Goal: Book appointment/travel/reservation

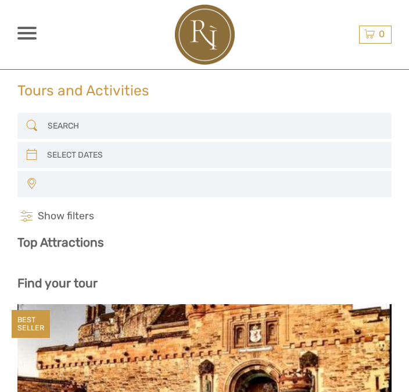
select select
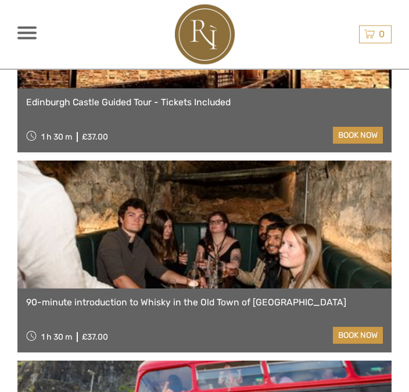
select select
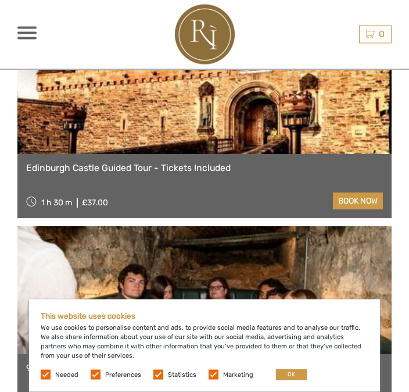
click at [293, 377] on button "OK" at bounding box center [291, 374] width 31 height 11
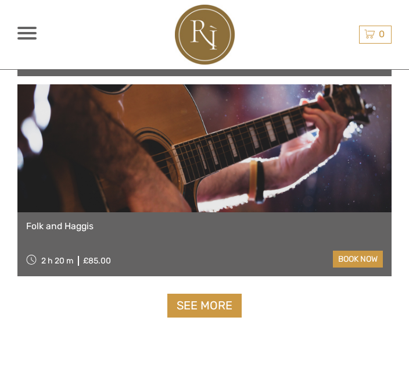
scroll to position [3727, 0]
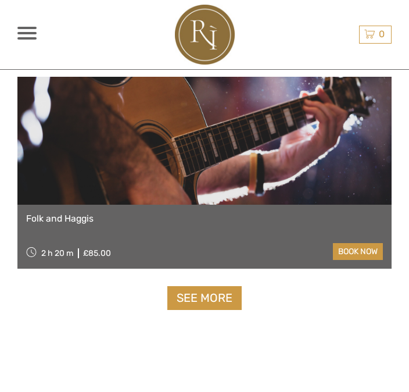
click at [230, 297] on link "See more" at bounding box center [204, 298] width 74 height 24
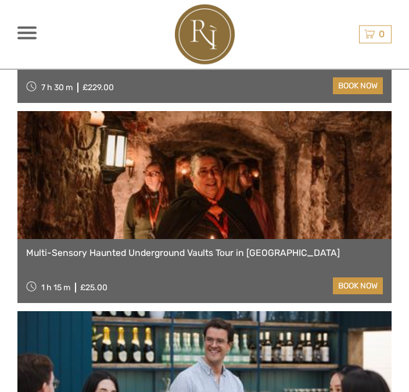
scroll to position [4520, 0]
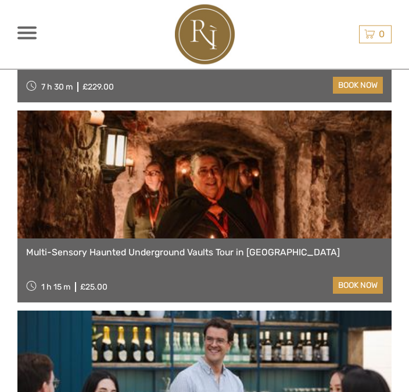
click at [294, 197] on link at bounding box center [204, 175] width 374 height 128
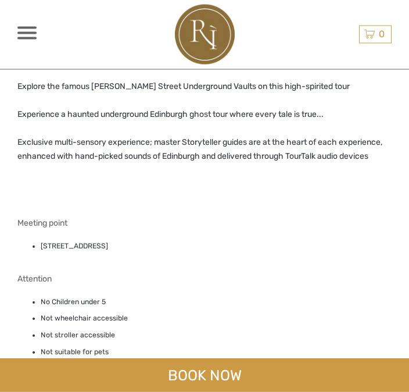
scroll to position [1203, 0]
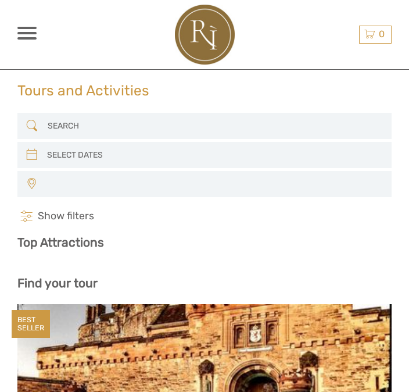
select select
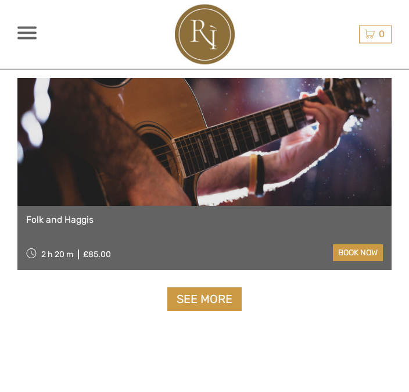
click at [210, 303] on link "See more" at bounding box center [204, 300] width 74 height 24
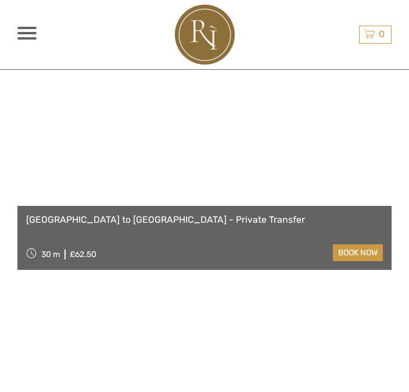
scroll to position [6153, 0]
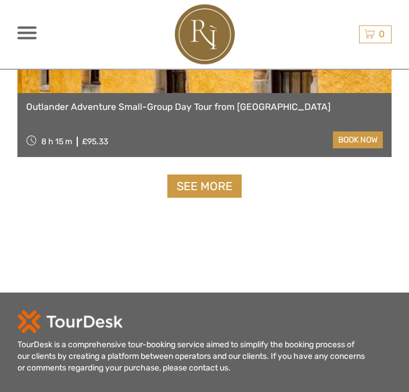
click at [220, 175] on link "See more" at bounding box center [204, 187] width 74 height 24
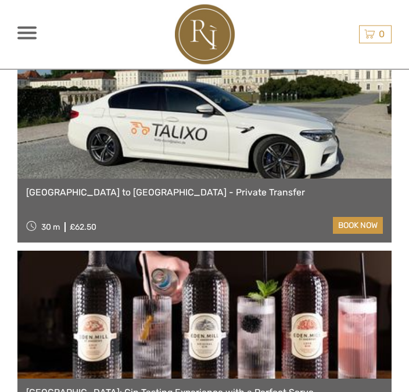
scroll to position [9982, 0]
